Goal: Task Accomplishment & Management: Manage account settings

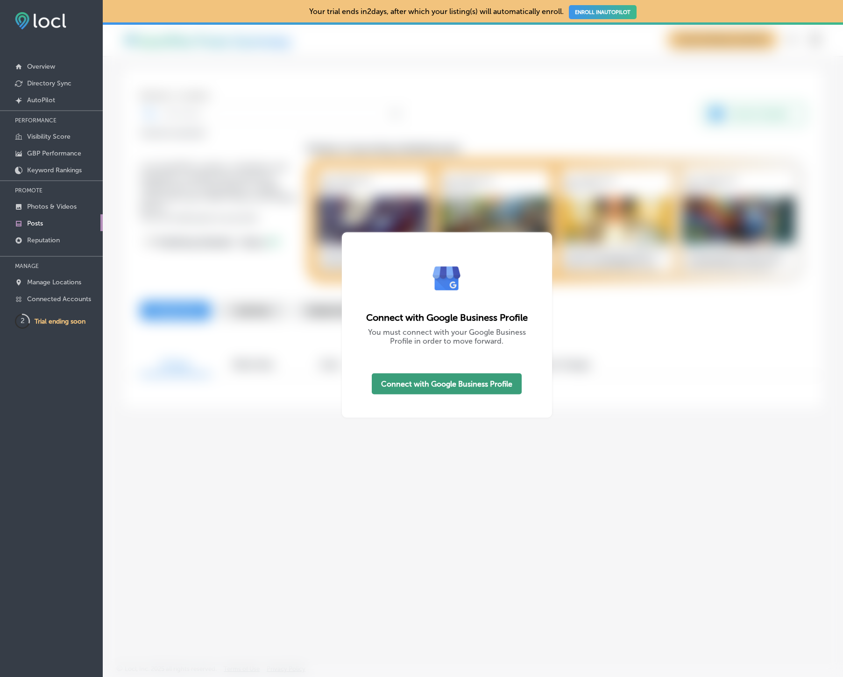
click at [439, 384] on button "Connect with Google Business Profile" at bounding box center [447, 383] width 150 height 21
checkbox input "true"
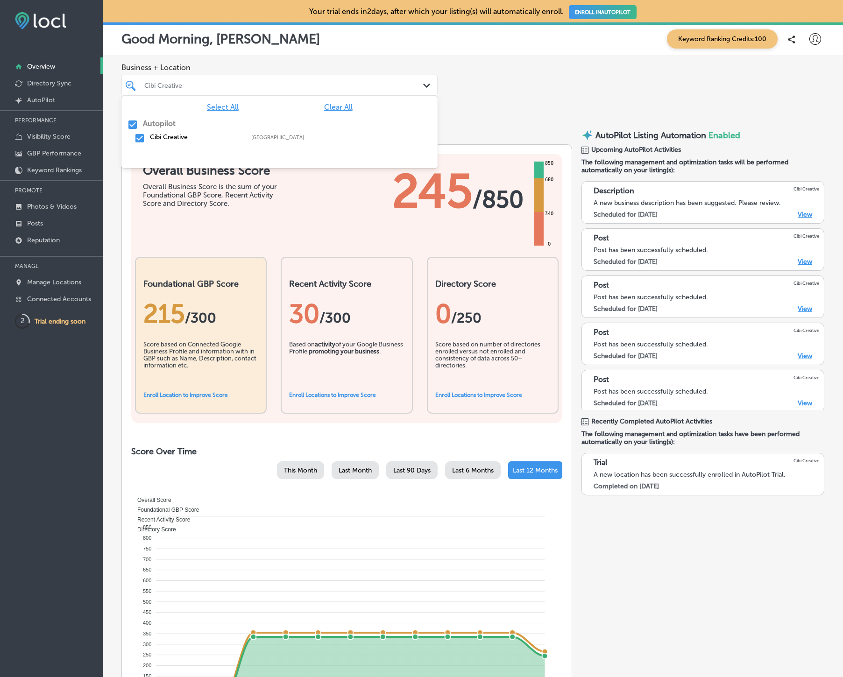
click at [426, 84] on icon "Path Created with Sketch." at bounding box center [426, 86] width 7 height 4
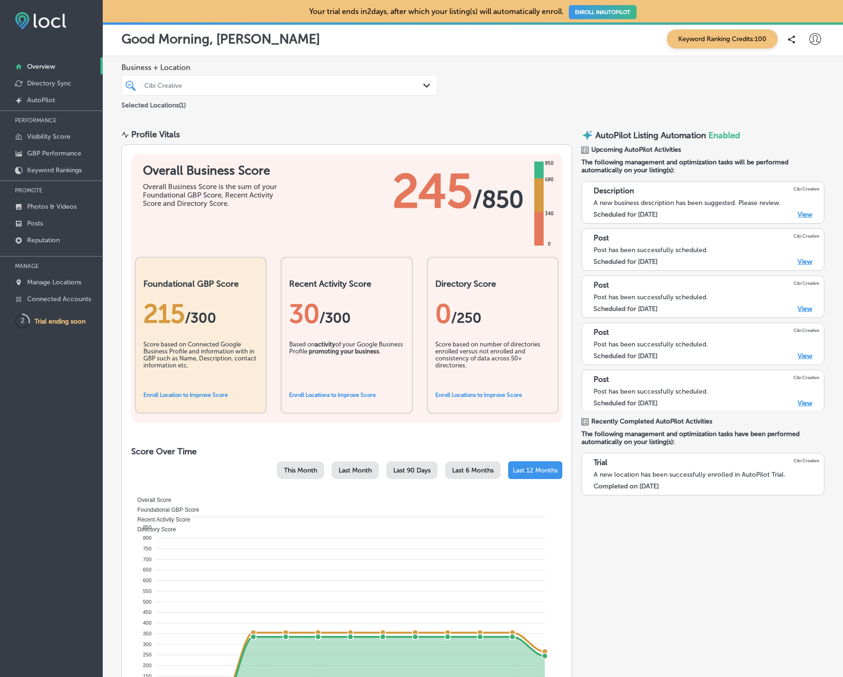
click at [426, 84] on icon "Path Created with Sketch." at bounding box center [426, 86] width 7 height 4
click at [363, 11] on p "Your trial ends [DATE], after which your listing(s) will automatically enroll. …" at bounding box center [472, 11] width 327 height 9
click at [43, 67] on p "Overview" at bounding box center [41, 67] width 28 height 8
click at [38, 81] on p "Directory Sync" at bounding box center [49, 83] width 44 height 8
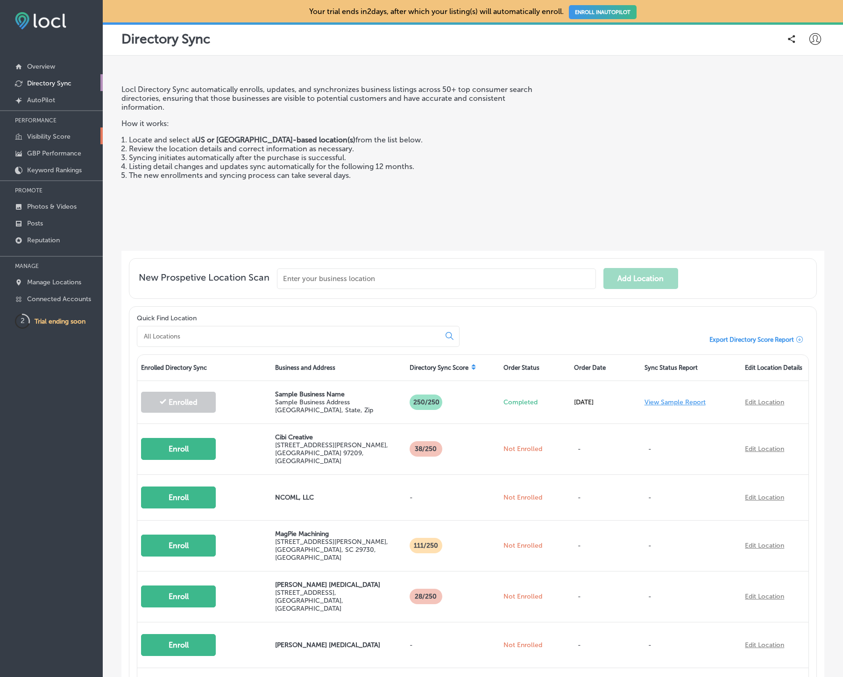
click at [47, 137] on p "Visibility Score" at bounding box center [48, 137] width 43 height 8
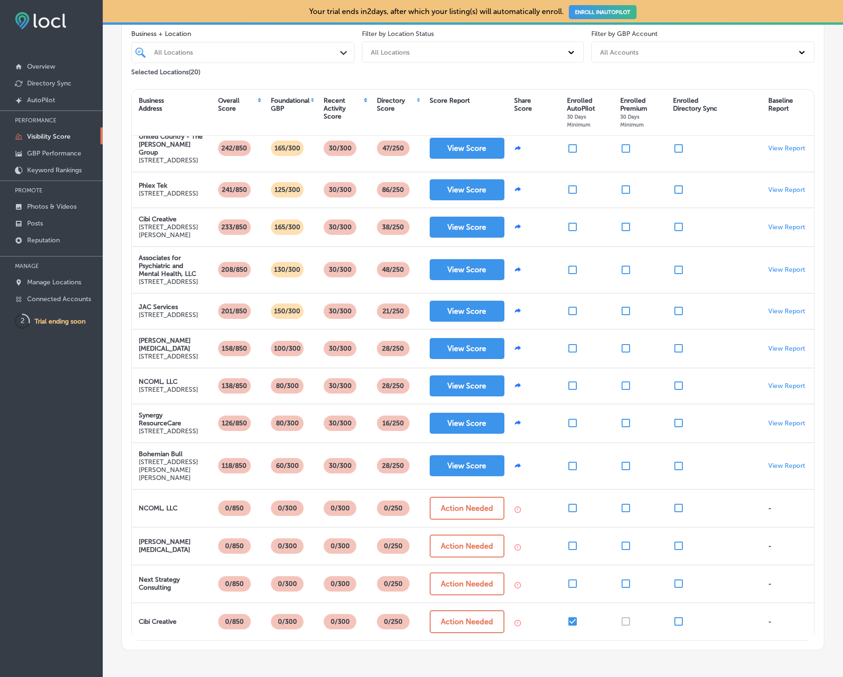
scroll to position [143, 0]
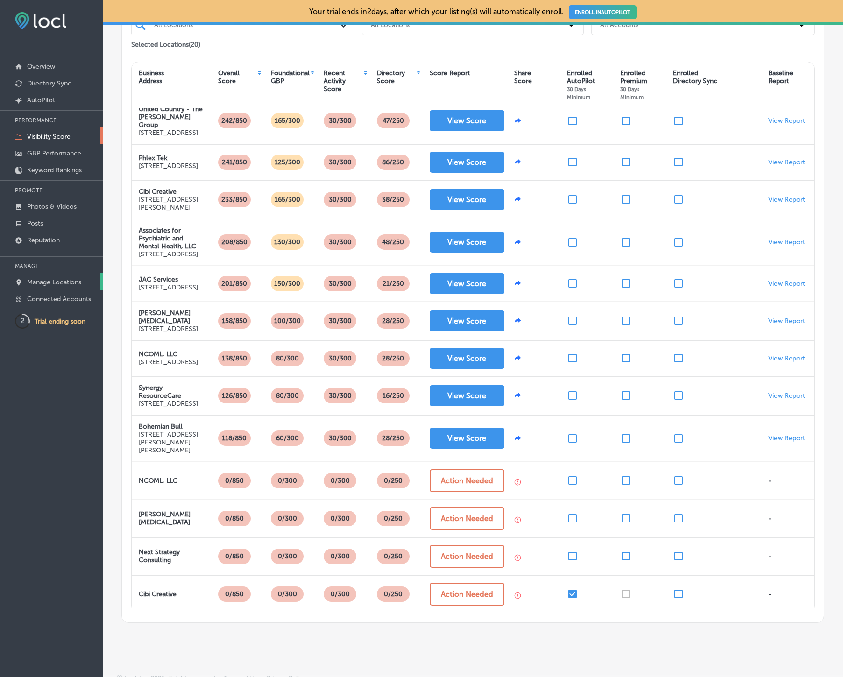
click at [70, 281] on p "Manage Locations" at bounding box center [54, 282] width 54 height 8
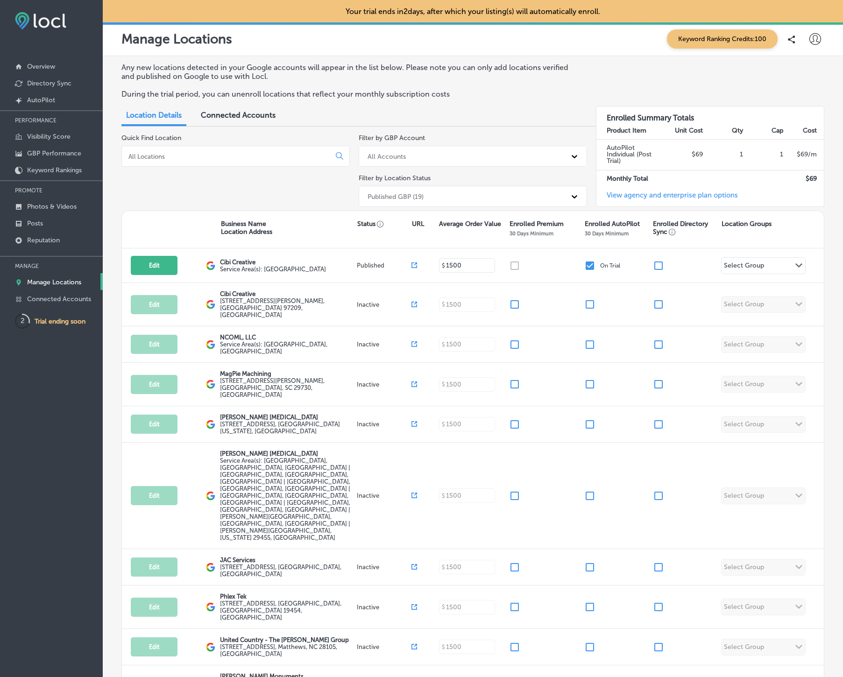
click at [21, 320] on text "2" at bounding box center [23, 320] width 4 height 8
click at [243, 115] on span "Connected Accounts" at bounding box center [238, 115] width 75 height 9
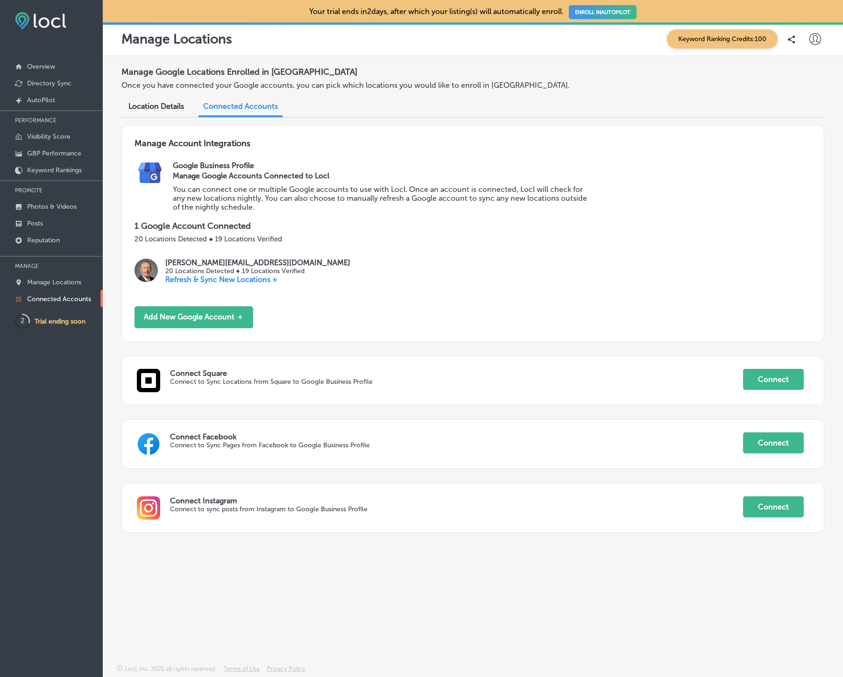
click at [605, 13] on link "ENROLL IN AUTOPILOT" at bounding box center [603, 12] width 68 height 14
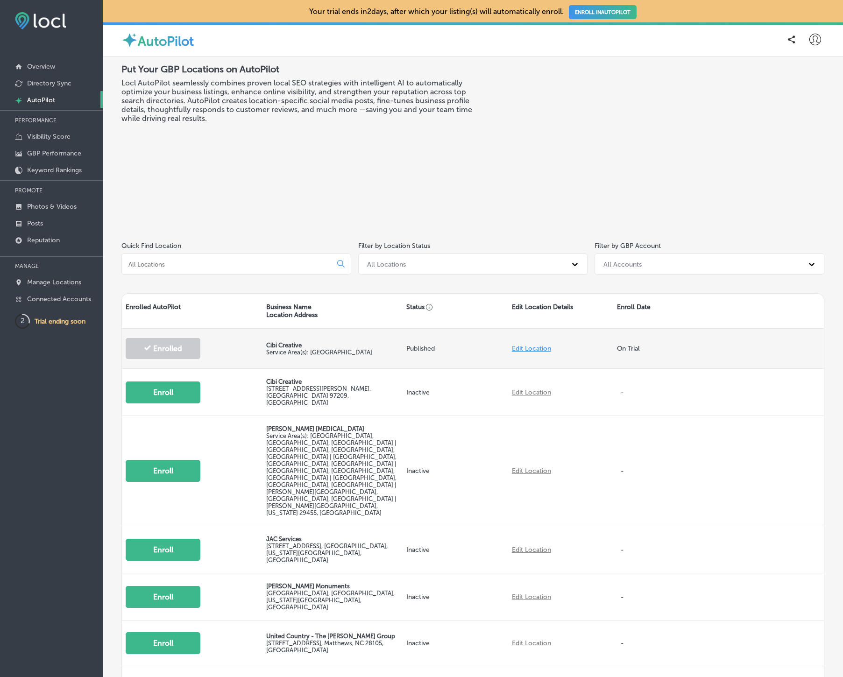
click at [542, 347] on link "Edit Location" at bounding box center [531, 348] width 39 height 8
select select "US"
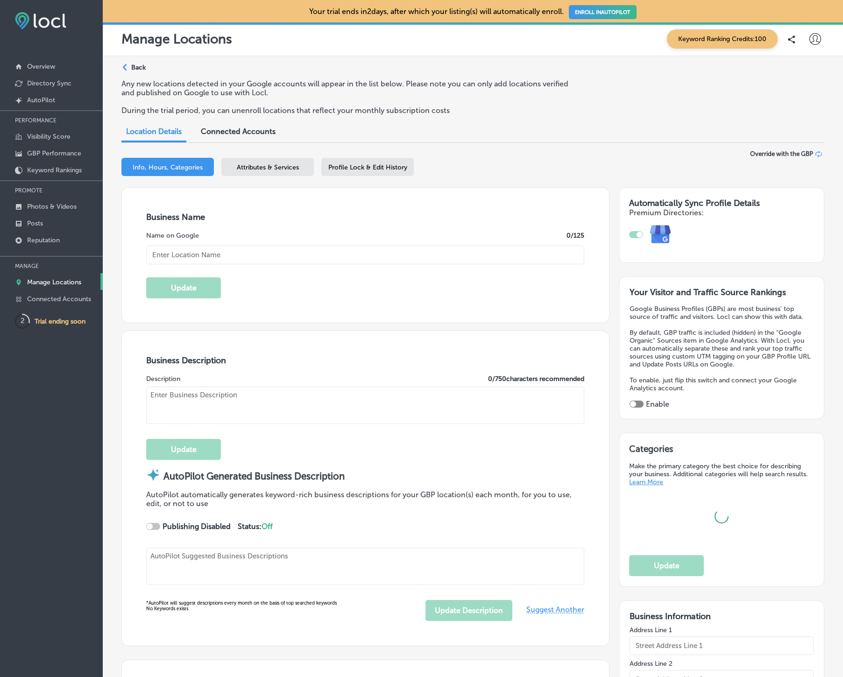
checkbox input "true"
type textarea "Cibi Creative empowers businesses to thrive with the EngageCraft Suite—cutting-…"
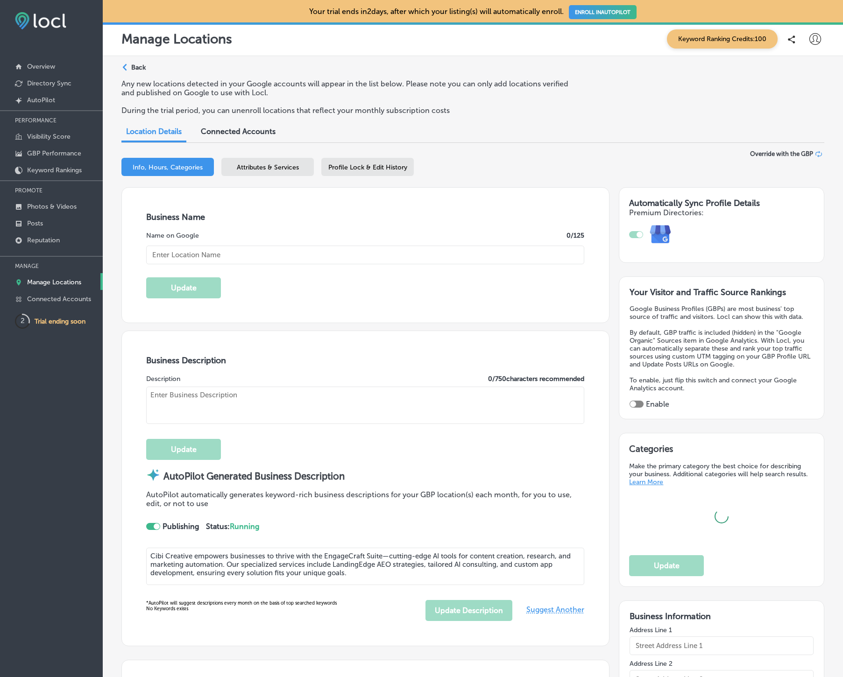
type textarea "Discover the future of business growth with Cibi Creative in [GEOGRAPHIC_DATA],…"
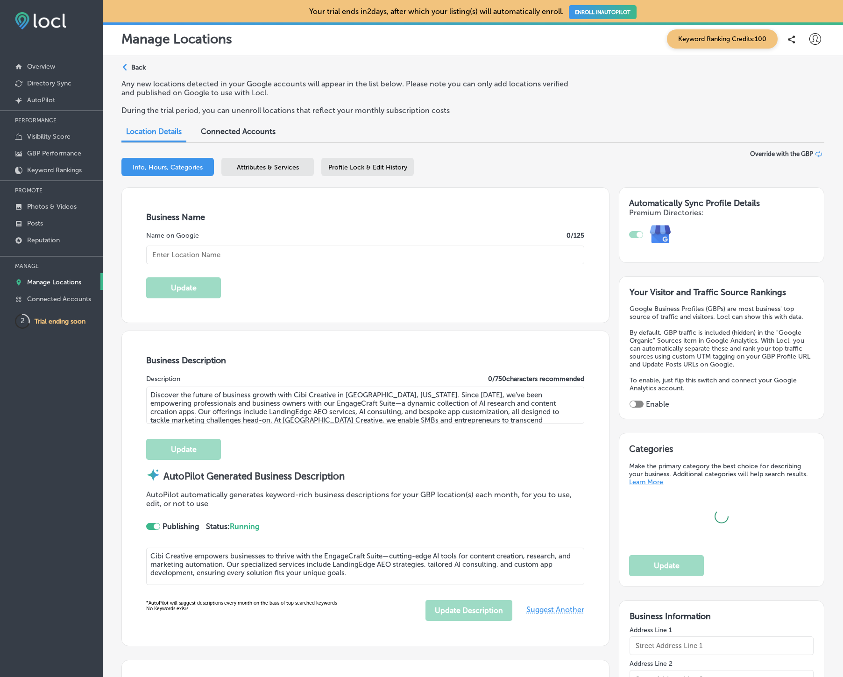
type input "US"
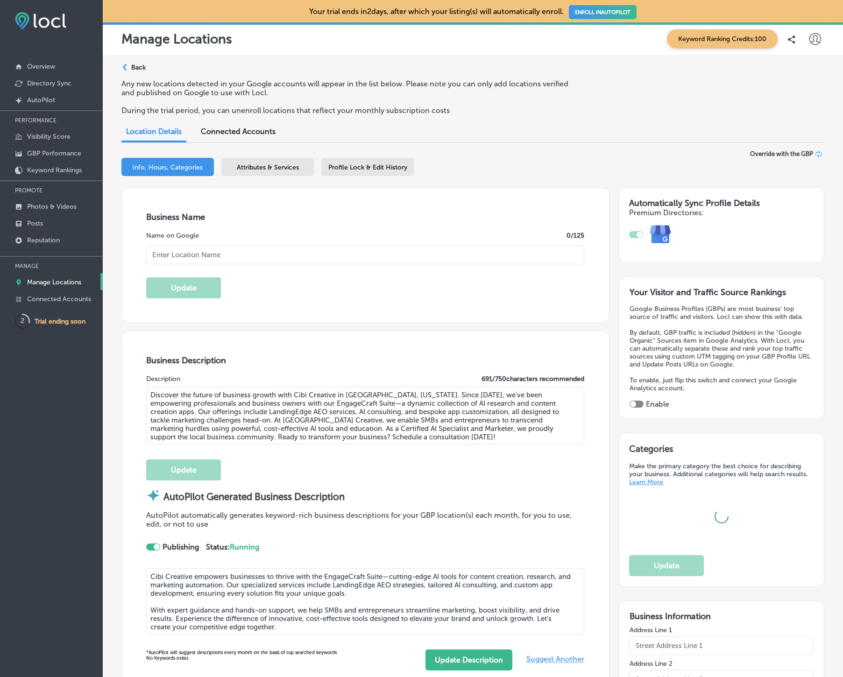
type input "[URL][DOMAIN_NAME]"
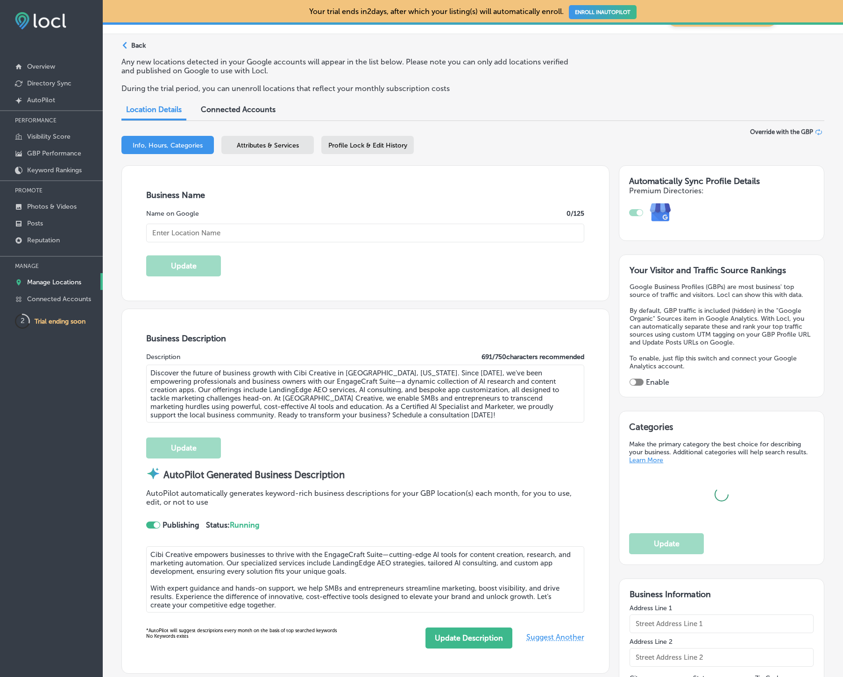
type input "Cibi Creative"
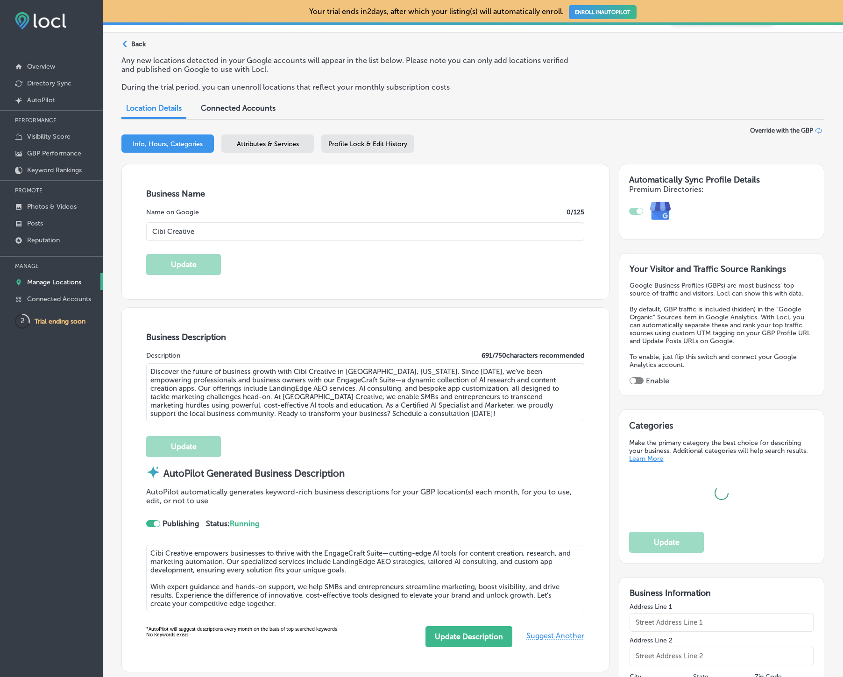
type input "[PHONE_NUMBER]"
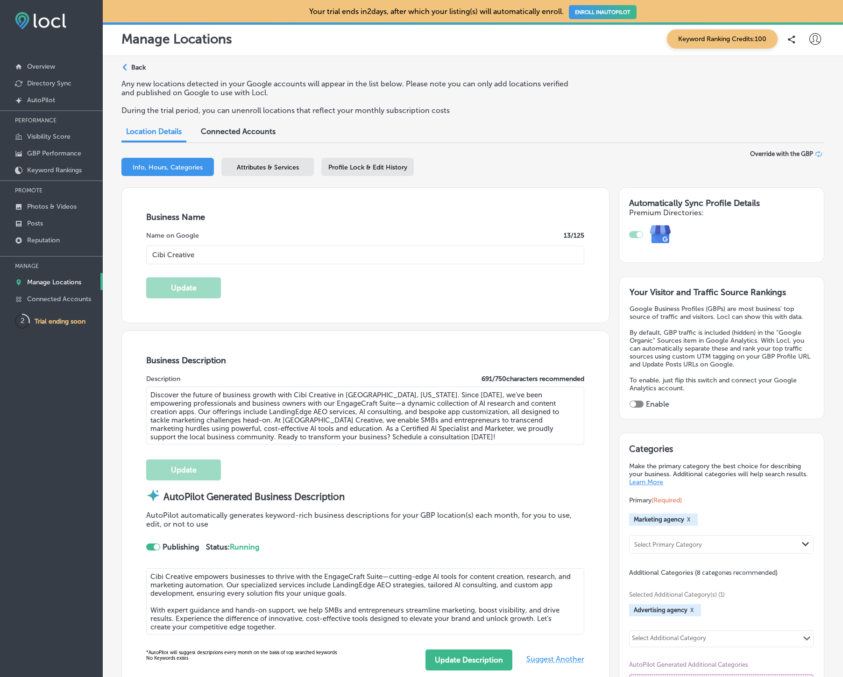
click at [811, 39] on icon at bounding box center [815, 39] width 12 height 12
click at [803, 73] on p "My Account" at bounding box center [801, 72] width 42 height 11
select select "US"
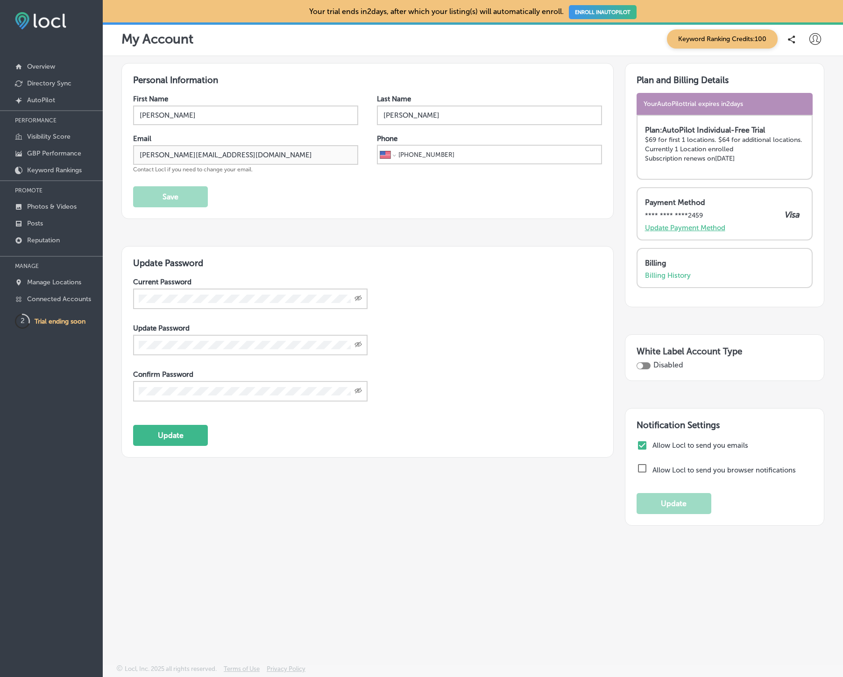
click at [701, 226] on p "Update Payment Method" at bounding box center [685, 228] width 80 height 8
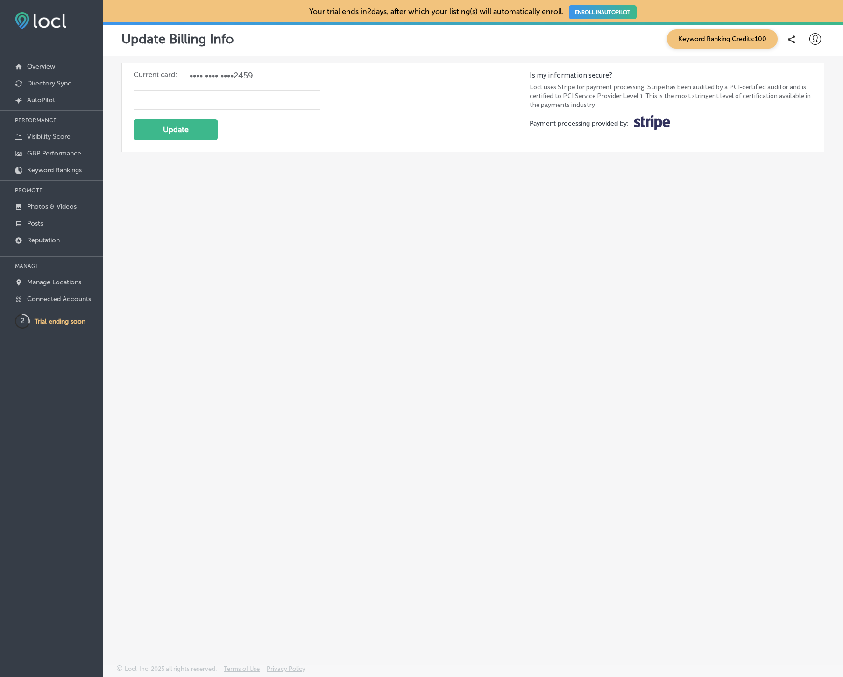
click at [610, 6] on link "ENROLL IN AUTOPILOT" at bounding box center [603, 12] width 68 height 14
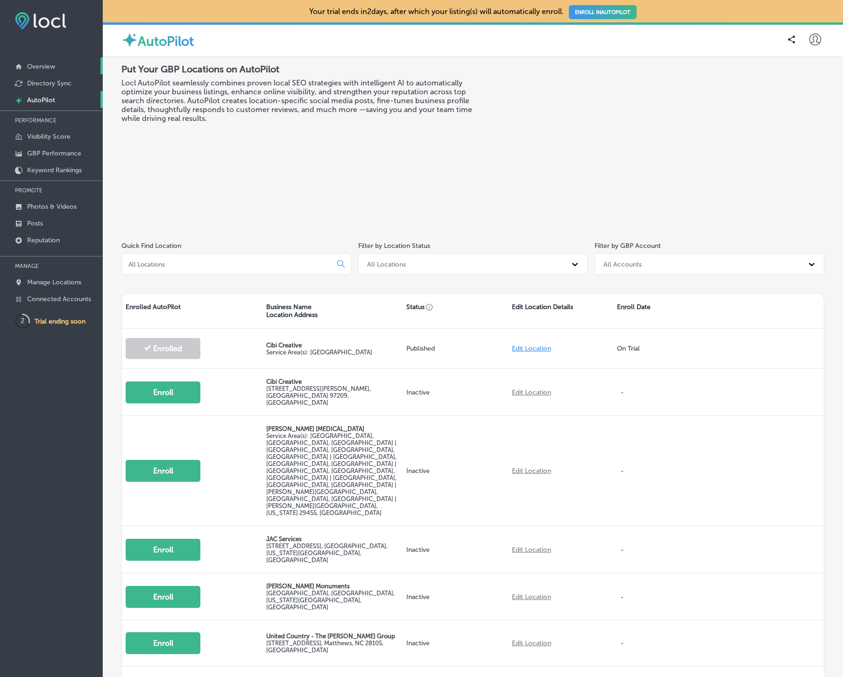
click at [43, 69] on p "Overview" at bounding box center [41, 67] width 28 height 8
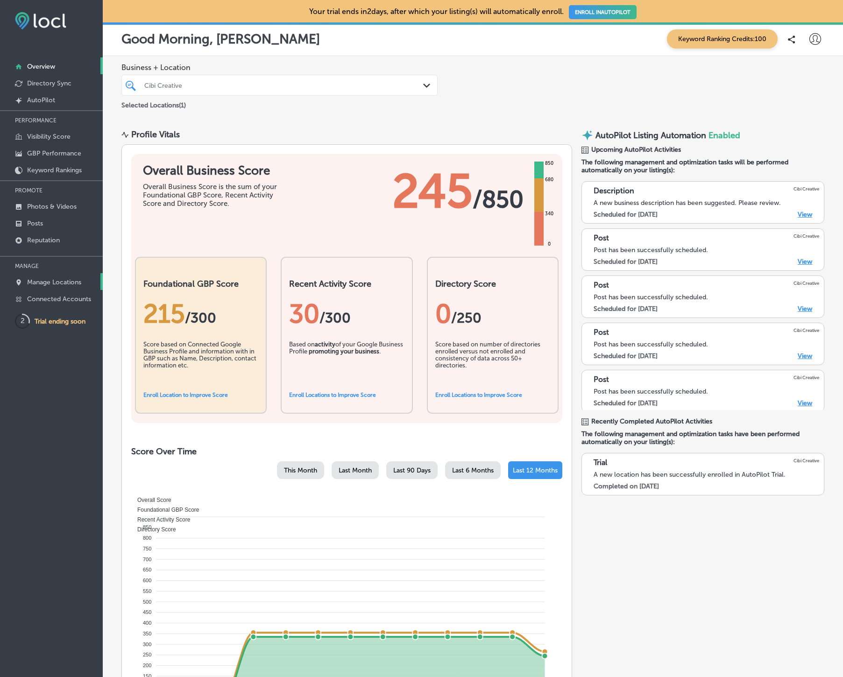
click at [61, 279] on p "Manage Locations" at bounding box center [54, 282] width 54 height 8
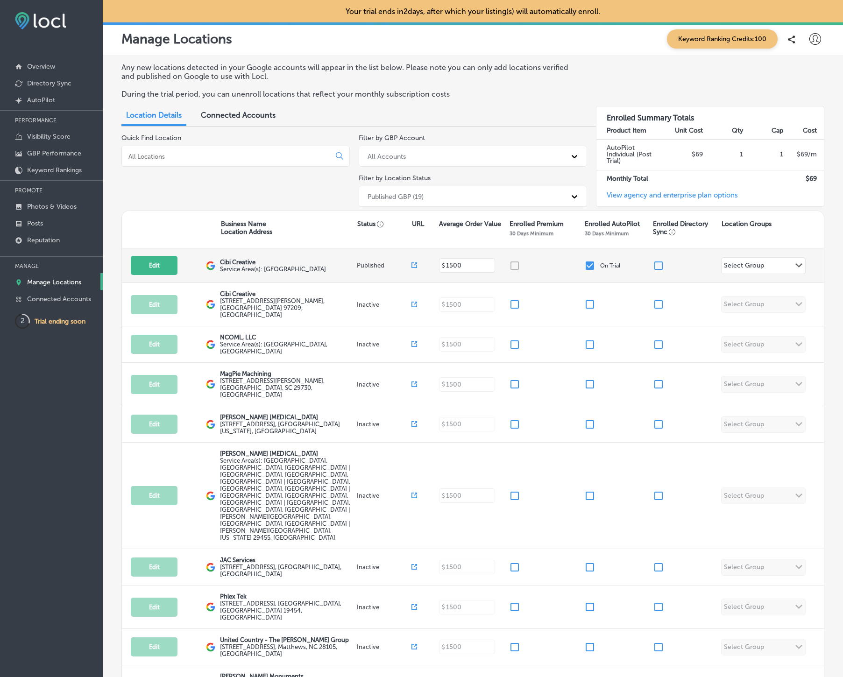
click at [589, 261] on input "checkbox" at bounding box center [589, 265] width 11 height 11
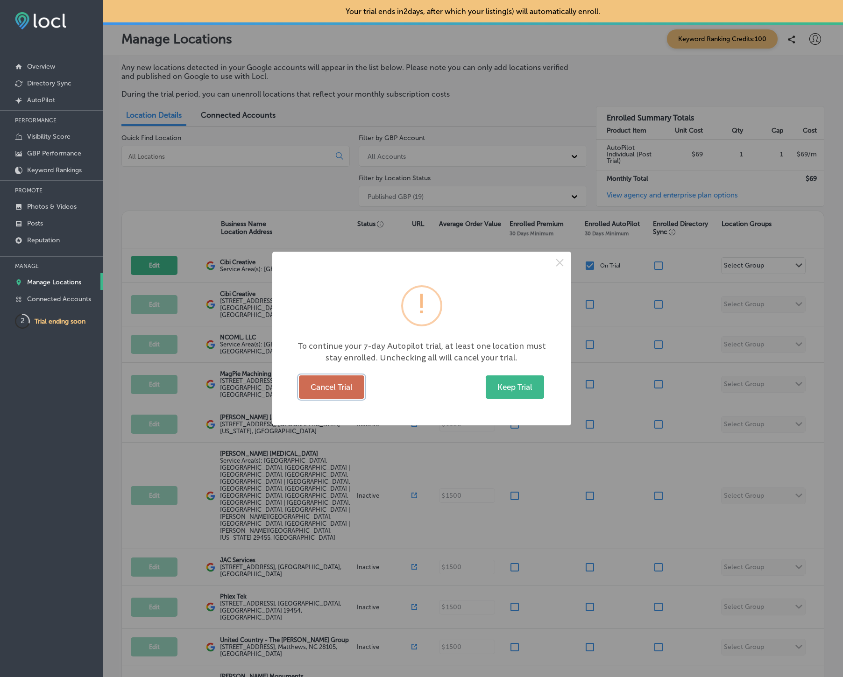
click at [349, 386] on button "Cancel Trial" at bounding box center [331, 386] width 65 height 23
checkbox input "false"
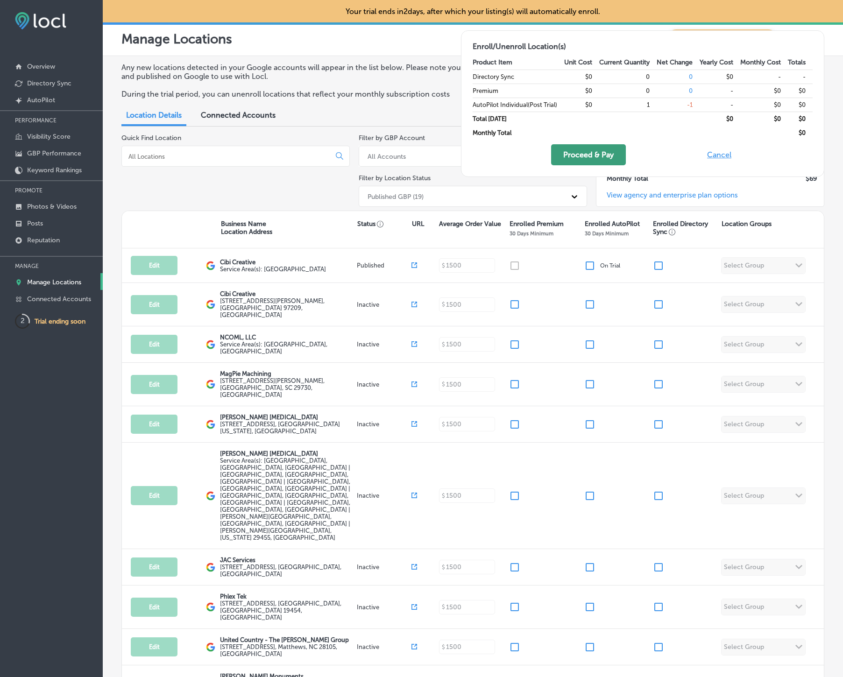
click at [613, 154] on button "Proceed & Pay" at bounding box center [588, 154] width 75 height 21
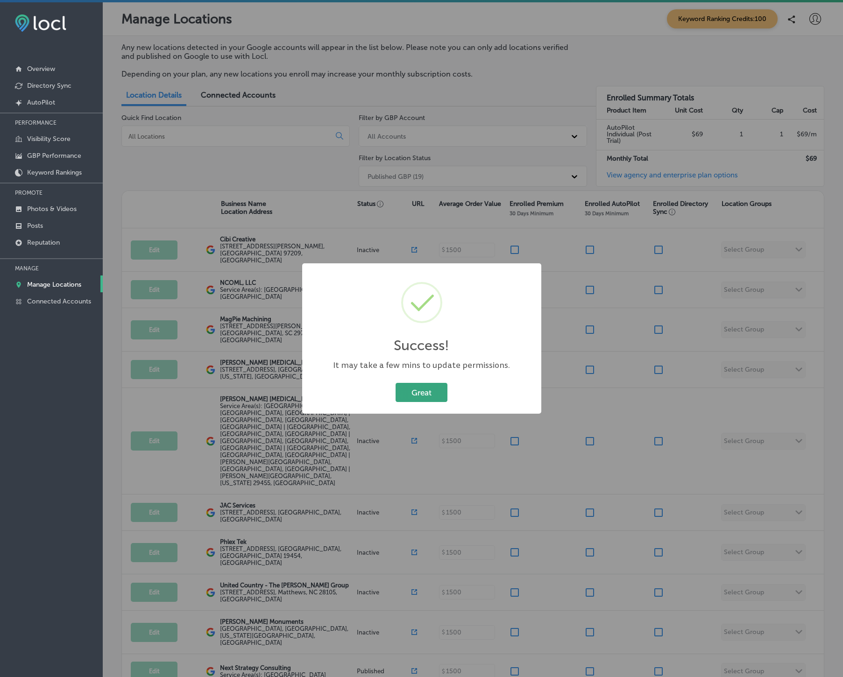
click at [431, 393] on button "Great" at bounding box center [421, 392] width 52 height 19
